Goal: Find specific page/section: Find specific page/section

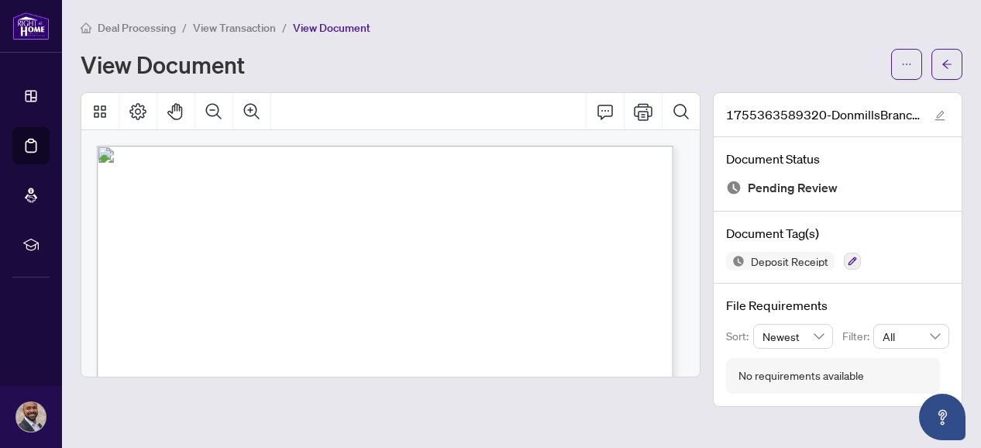
scroll to position [25, 0]
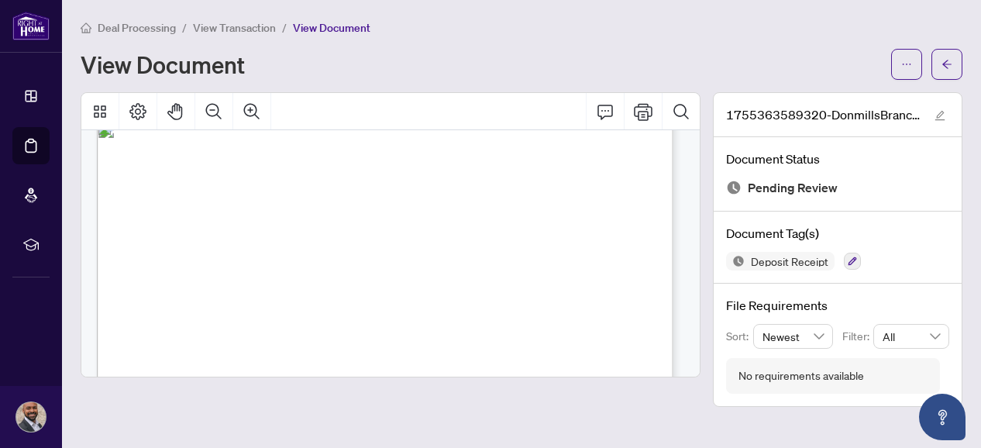
click at [149, 26] on span "Deal Processing" at bounding box center [137, 28] width 78 height 14
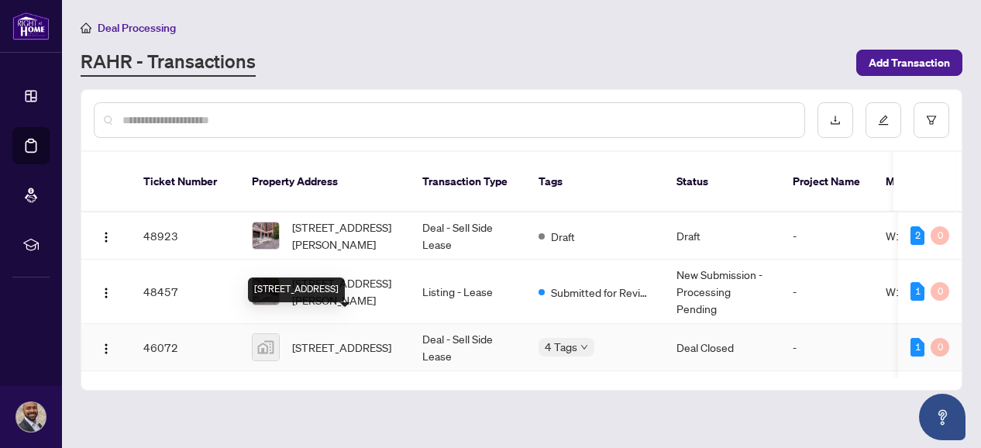
click at [356, 338] on span "[STREET_ADDRESS]" at bounding box center [341, 346] width 99 height 17
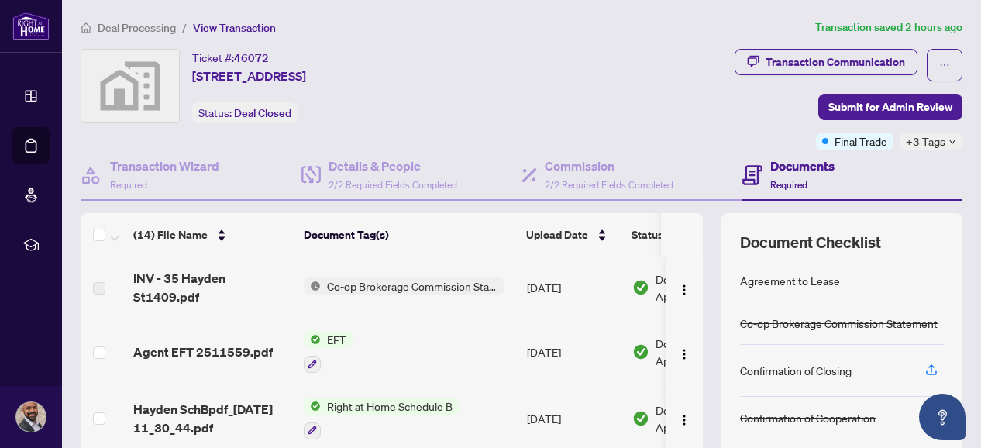
click at [370, 281] on span "Co-op Brokerage Commission Statement" at bounding box center [413, 285] width 184 height 17
click at [255, 289] on span "INV - 35 Hayden St1409.pdf" at bounding box center [212, 287] width 158 height 37
click at [232, 283] on span "INV - 35 Hayden St1409.pdf" at bounding box center [212, 287] width 158 height 37
click at [208, 284] on span "INV - 35 Hayden St1409.pdf" at bounding box center [212, 287] width 158 height 37
click at [99, 283] on label at bounding box center [99, 288] width 12 height 17
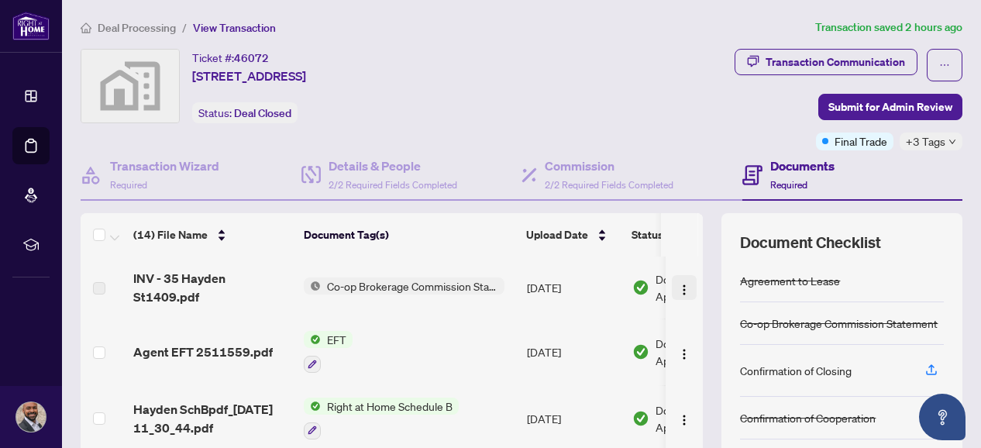
click at [672, 286] on button "button" at bounding box center [684, 287] width 25 height 25
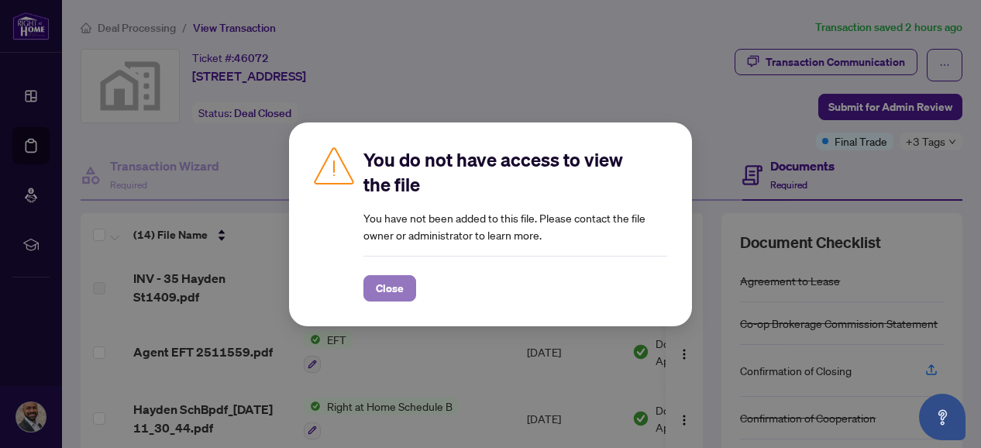
click at [393, 294] on span "Close" at bounding box center [390, 288] width 28 height 25
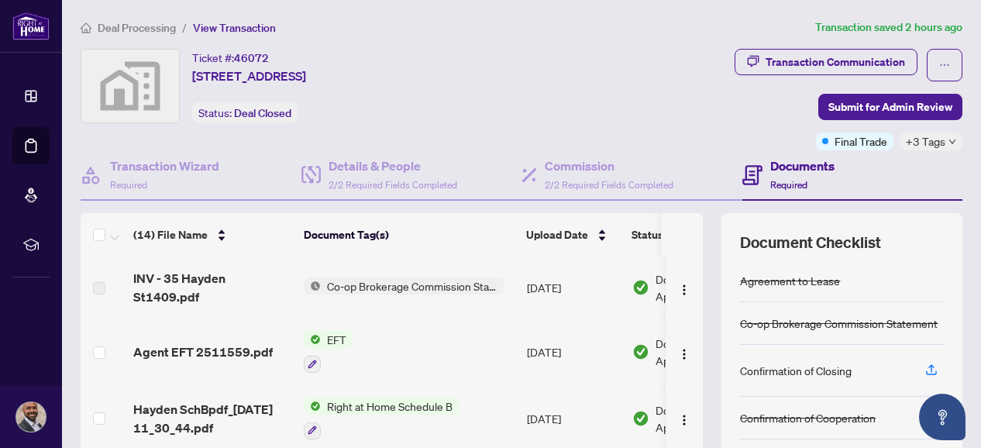
click at [201, 280] on span "INV - 35 Hayden St1409.pdf" at bounding box center [212, 287] width 158 height 37
click at [386, 285] on span "Co-op Brokerage Commission Statement" at bounding box center [413, 285] width 184 height 17
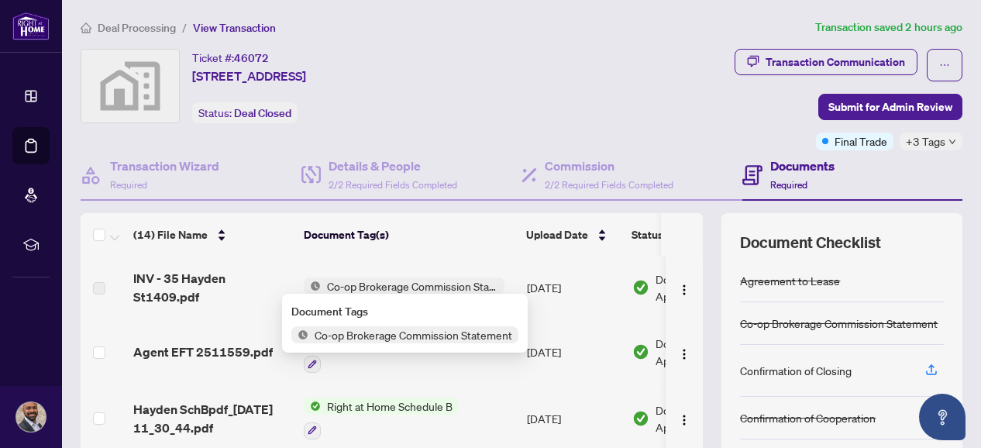
click at [382, 338] on span "Co-op Brokerage Commission Statement" at bounding box center [413, 334] width 210 height 17
click at [601, 290] on td "[DATE]" at bounding box center [573, 287] width 105 height 62
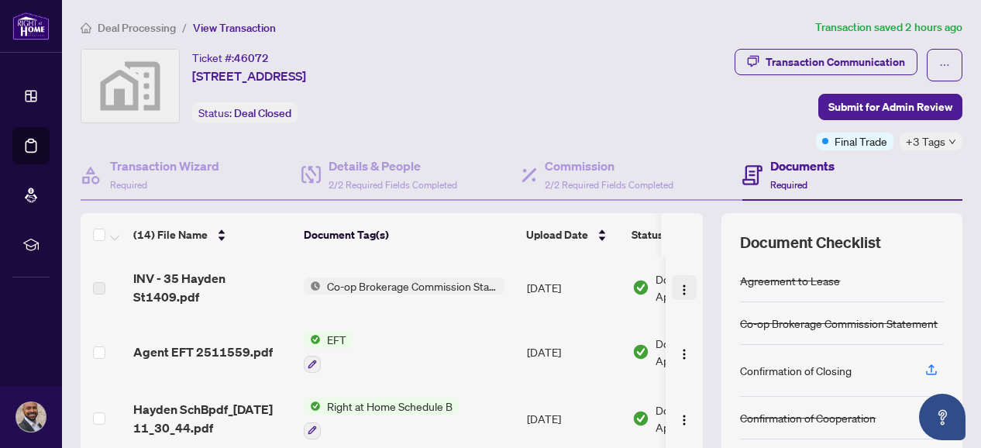
click at [678, 283] on img "button" at bounding box center [684, 289] width 12 height 12
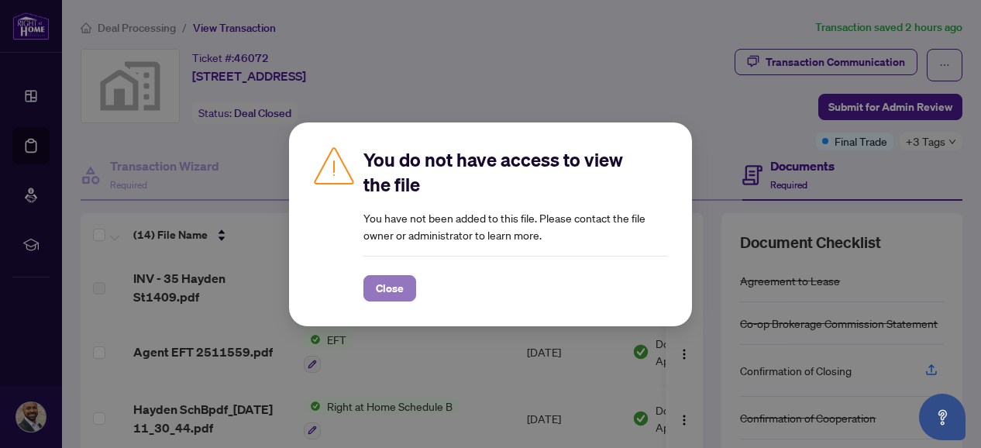
click at [376, 283] on span "Close" at bounding box center [390, 288] width 28 height 25
